Goal: Check status: Check status

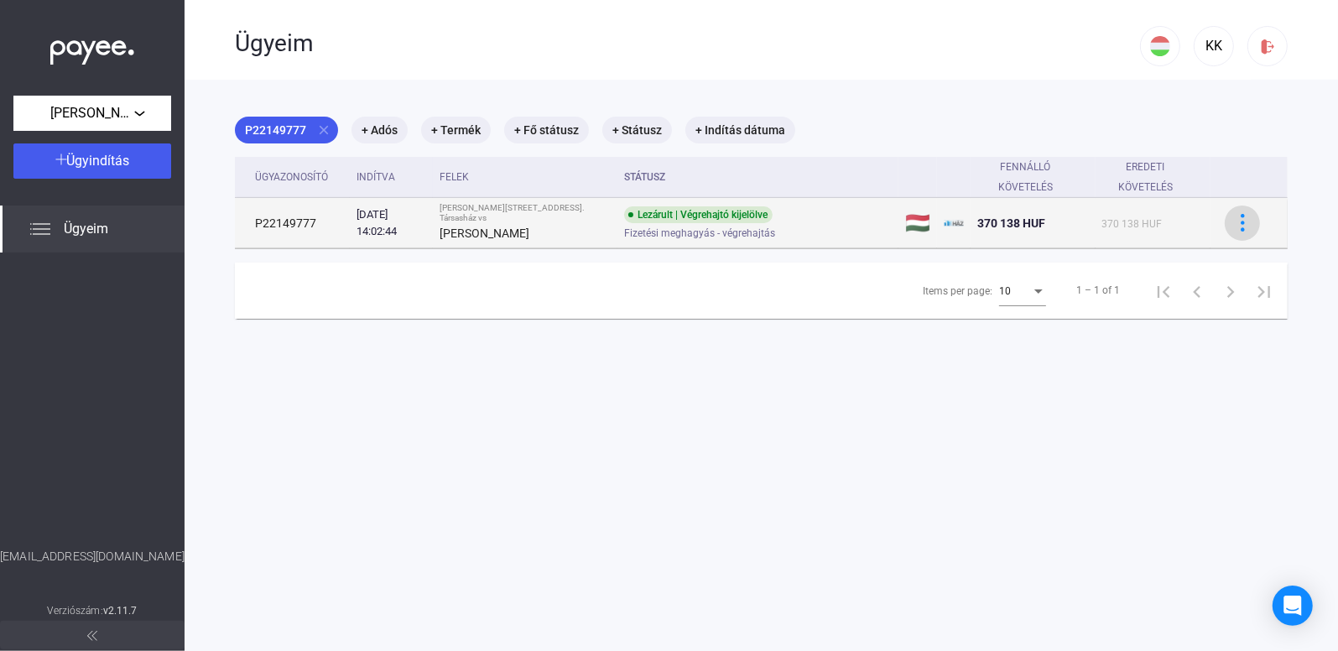
click at [1234, 219] on img at bounding box center [1243, 223] width 18 height 18
drag, startPoint x: 718, startPoint y: 211, endPoint x: 639, endPoint y: 220, distance: 78.5
click at [717, 211] on div at bounding box center [669, 325] width 1338 height 651
click at [289, 222] on td "P22149777" at bounding box center [292, 223] width 115 height 50
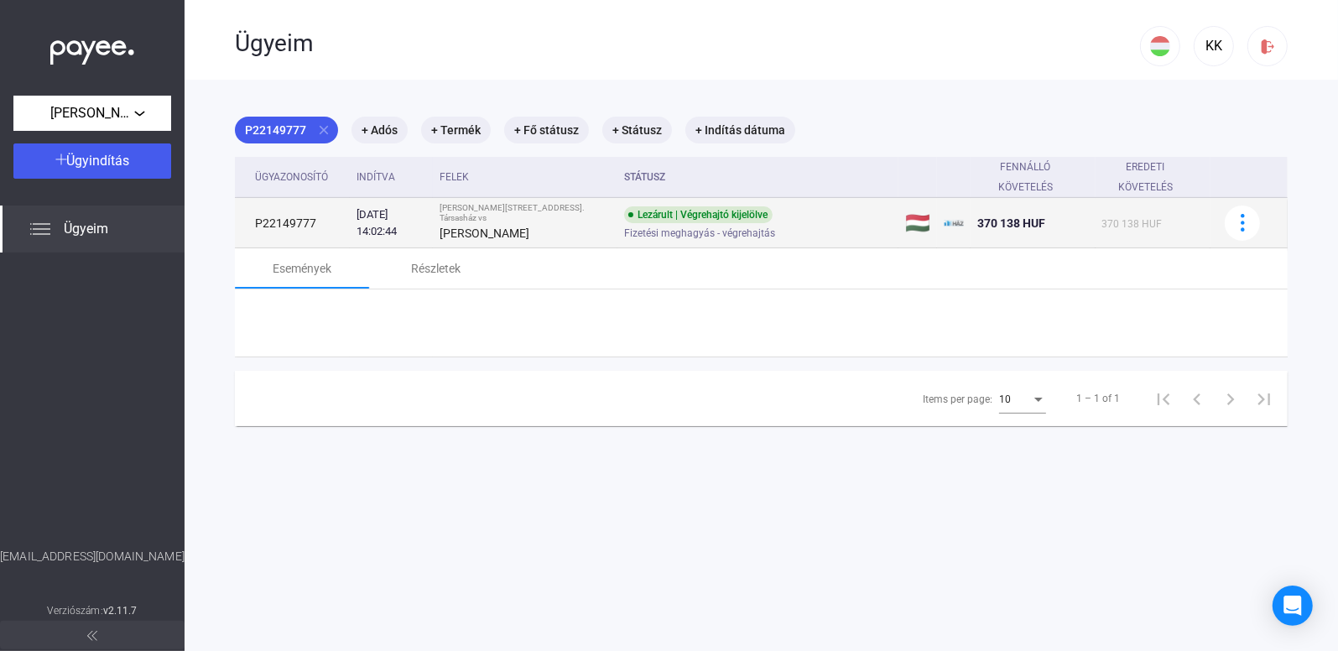
click at [289, 222] on td "P22149777" at bounding box center [292, 223] width 115 height 50
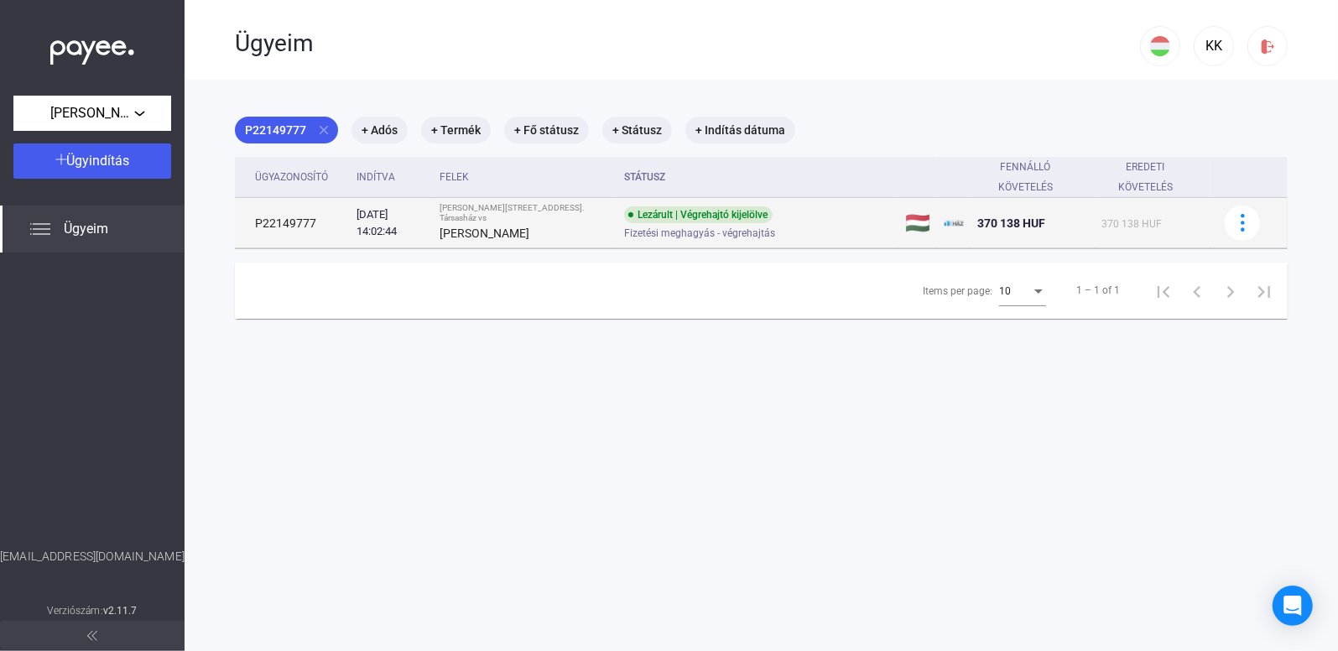
click at [289, 222] on td "P22149777" at bounding box center [292, 223] width 115 height 50
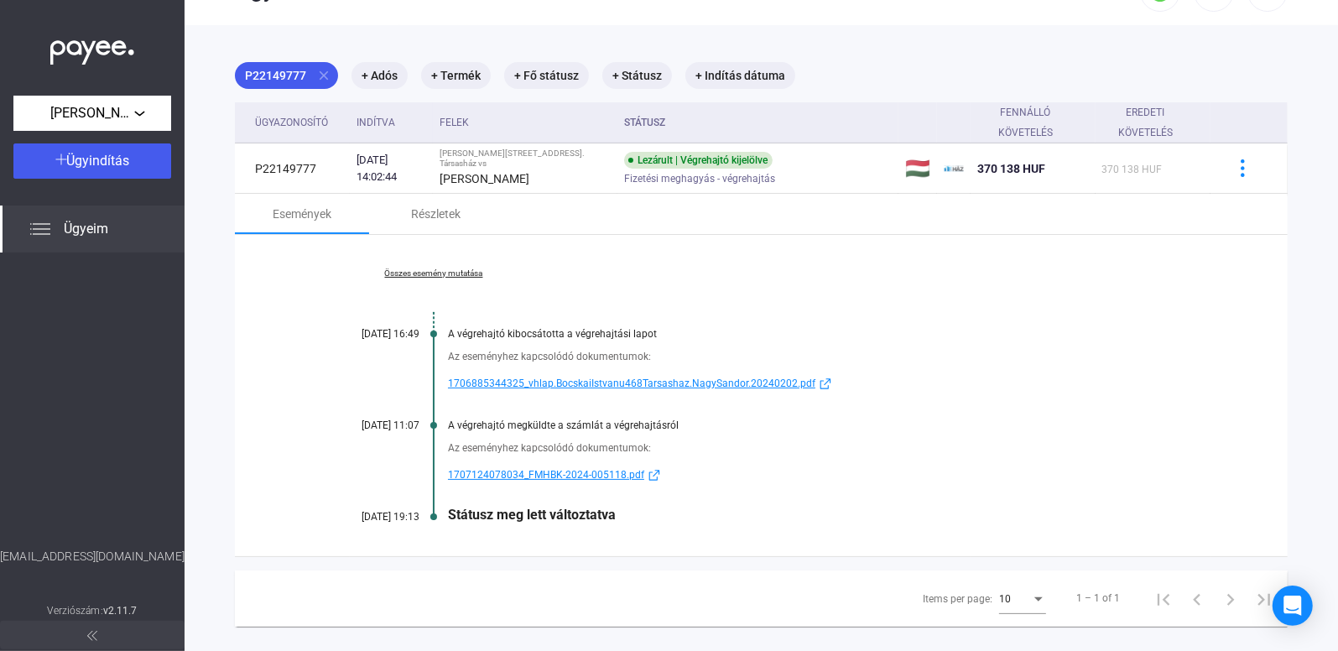
scroll to position [80, 0]
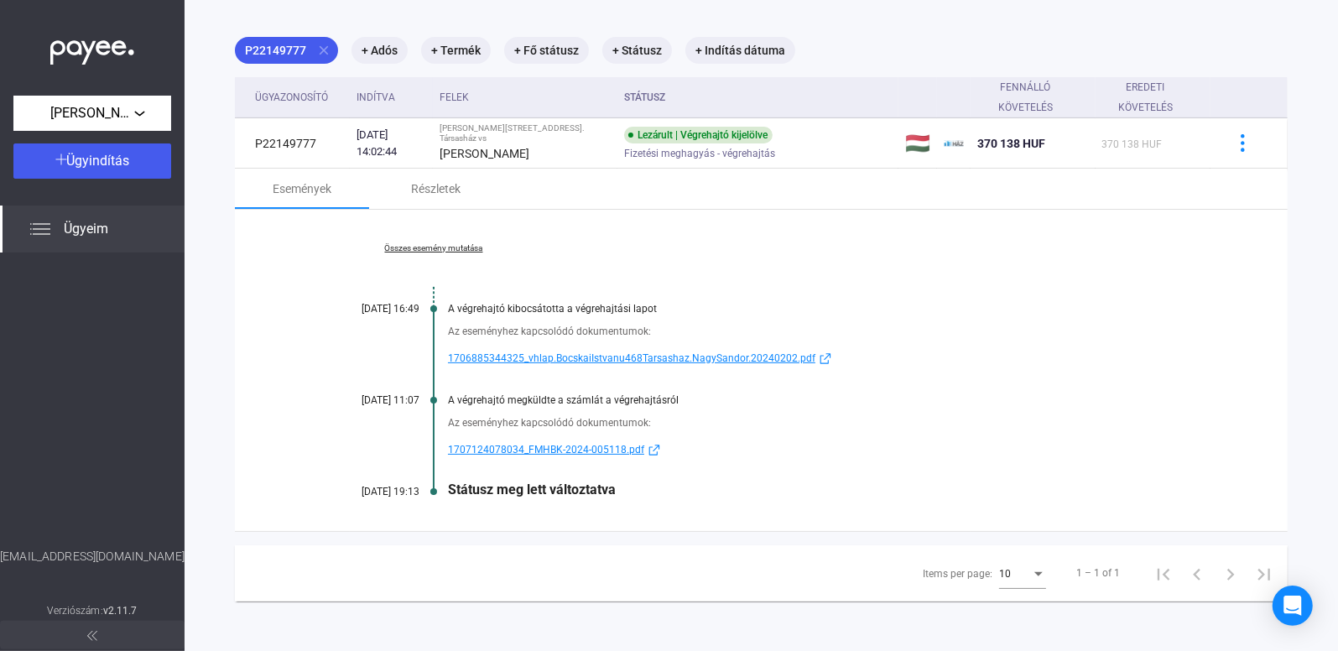
click at [546, 437] on div "Az eseményhez kapcsolódó dokumentumok: 1707124078034_FMHBK-2024-005118.pdf" at bounding box center [761, 433] width 885 height 54
